Goal: Check status

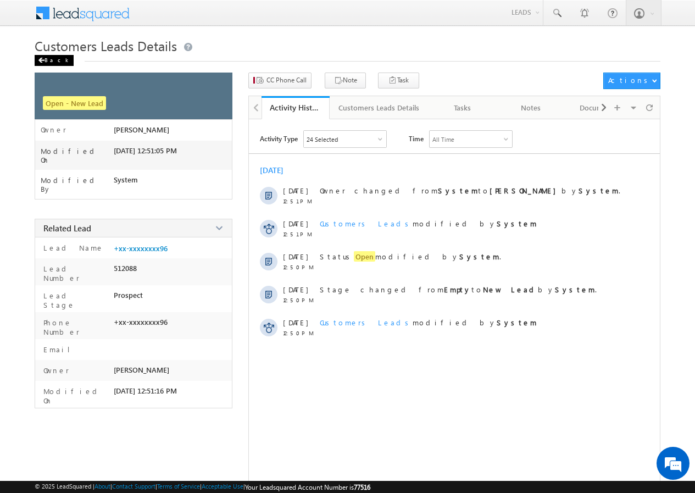
click at [46, 55] on div "Back" at bounding box center [54, 60] width 39 height 11
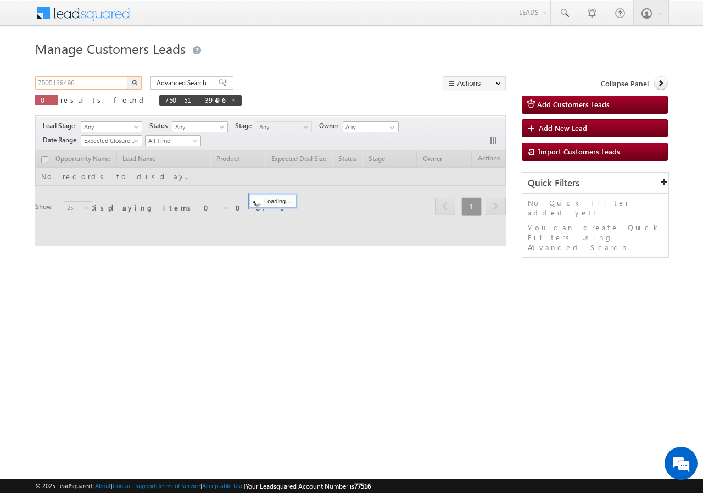
click at [91, 83] on input "7505139496" at bounding box center [82, 82] width 94 height 13
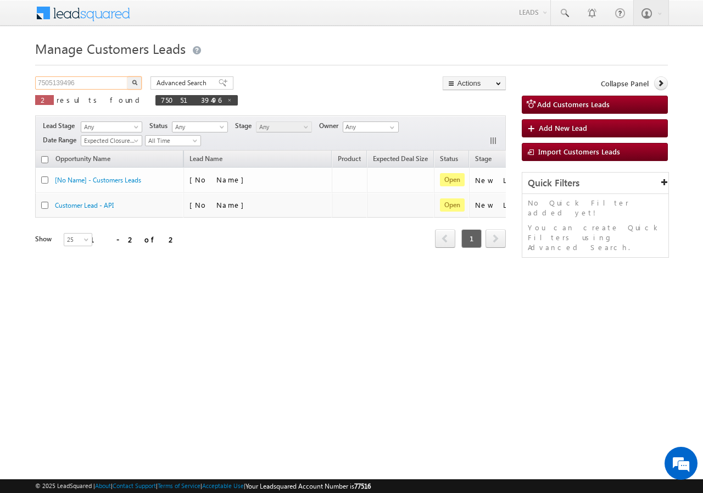
paste input "9450136050"
type input "9450136050"
click at [135, 84] on img "button" at bounding box center [134, 82] width 5 height 5
